Goal: Task Accomplishment & Management: Manage account settings

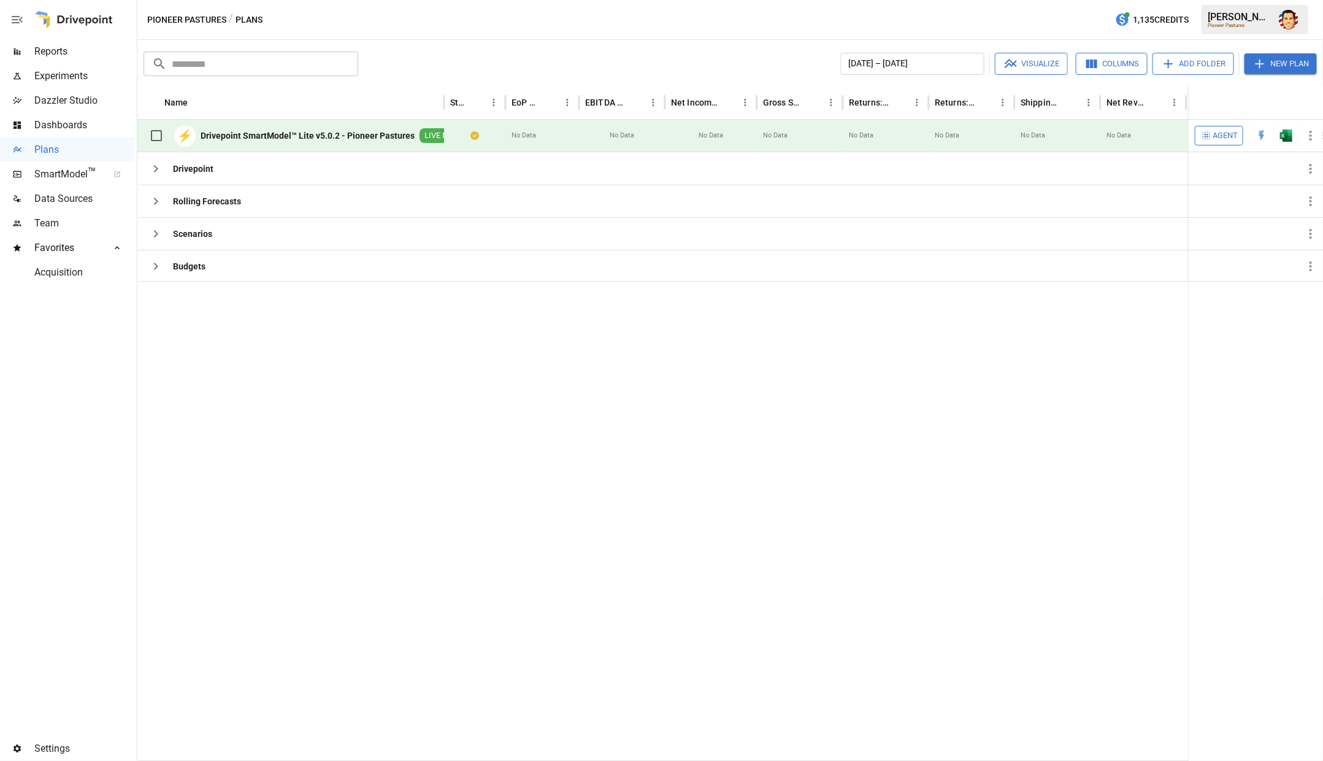
click at [91, 493] on div at bounding box center [67, 511] width 134 height 452
click at [75, 217] on span "Team" at bounding box center [84, 223] width 100 height 15
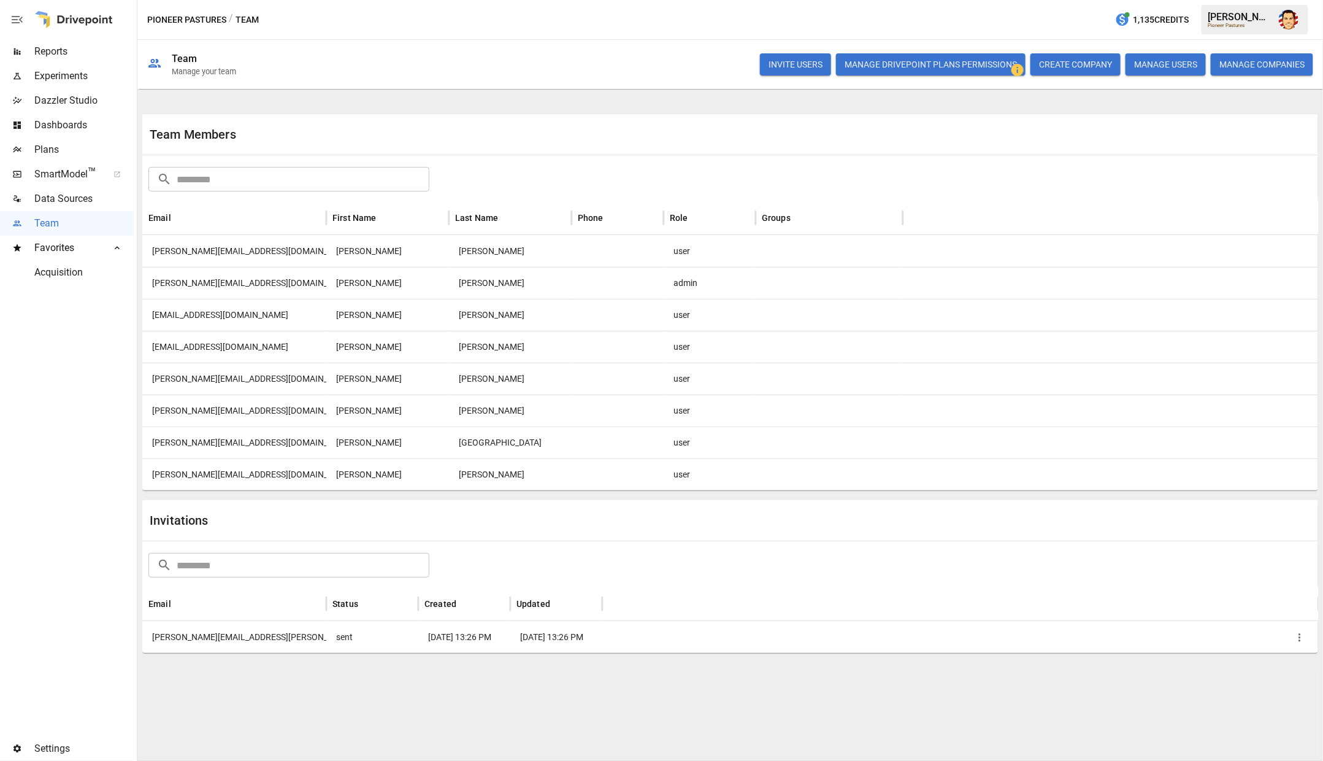
click at [272, 500] on div "Invitations" at bounding box center [730, 520] width 1176 height 40
click at [320, 497] on div "Team Members ​ ​ Email First Name Last Name Phone Role Groups [PERSON_NAME][EMA…" at bounding box center [730, 383] width 1176 height 578
click at [318, 504] on div "Invitations" at bounding box center [730, 520] width 1176 height 40
click at [482, 118] on div "Team Members" at bounding box center [730, 134] width 1176 height 40
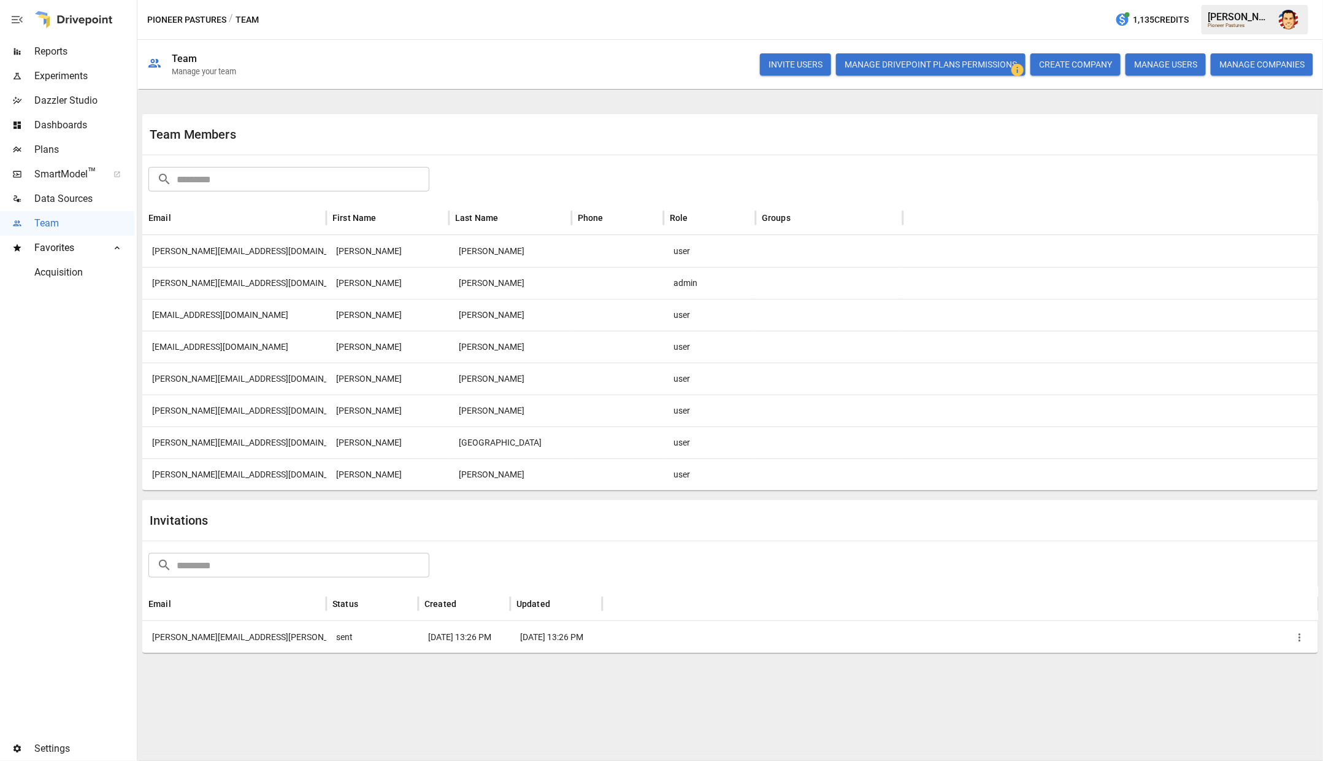
click at [493, 72] on div "INVITE USERS Manage Drivepoint Plans Permissions CREATE COMPANY MANAGE USERS MA…" at bounding box center [782, 64] width 1063 height 39
click at [495, 67] on div "INVITE USERS Manage Drivepoint Plans Permissions CREATE COMPANY MANAGE USERS MA…" at bounding box center [782, 64] width 1063 height 39
click at [522, 102] on div "Team Members ​ ​ Email First Name Last Name Phone Role Groups [PERSON_NAME][EMA…" at bounding box center [730, 383] width 1176 height 578
click at [522, 101] on div "Team Members ​ ​ Email First Name Last Name Phone Role Groups [PERSON_NAME][EMA…" at bounding box center [730, 383] width 1176 height 578
click at [531, 101] on div "Team Members ​ ​ Email First Name Last Name Phone Role Groups [PERSON_NAME][EMA…" at bounding box center [730, 383] width 1176 height 578
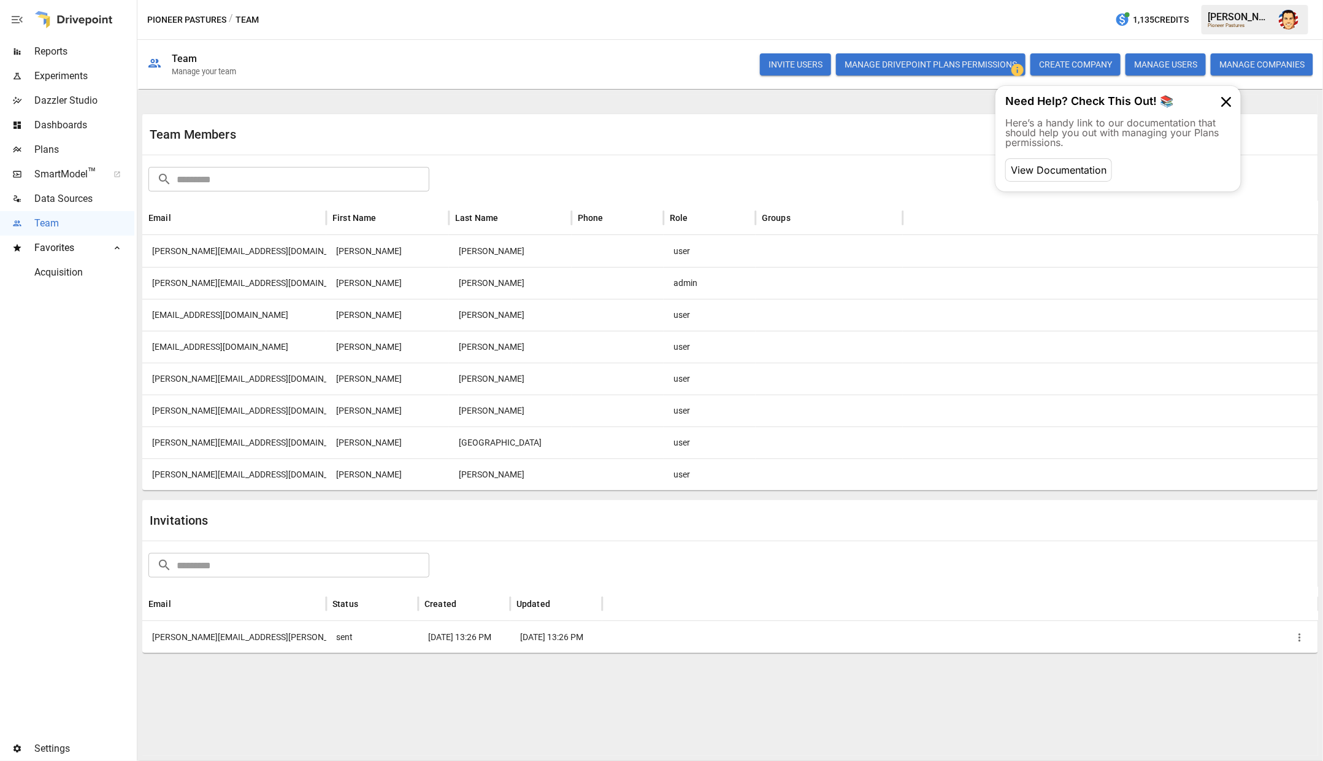
click at [969, 64] on button "Manage Drivepoint Plans Permissions" at bounding box center [931, 64] width 190 height 22
click at [965, 13] on div "Pioneer Pastures / Team 1,135 Credits [PERSON_NAME] Pioneer Pastures" at bounding box center [730, 19] width 1186 height 39
click at [1228, 96] on icon at bounding box center [1227, 102] width 20 height 20
click at [949, 20] on div "Pioneer Pastures / Team 1,135 Credits [PERSON_NAME] Pioneer Pastures" at bounding box center [730, 19] width 1186 height 39
